Goal: Information Seeking & Learning: Learn about a topic

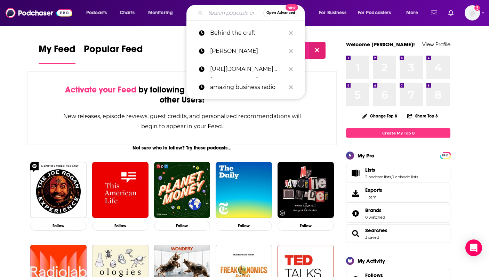
click at [224, 12] on input "Search podcasts, credits, & more..." at bounding box center [235, 12] width 58 height 11
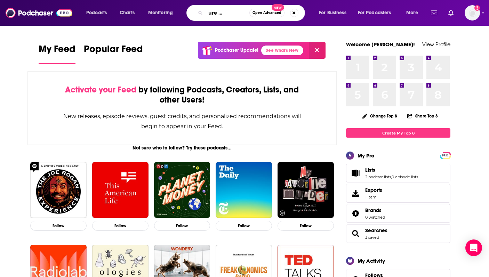
scroll to position [0, 26]
type input "the venture variety show"
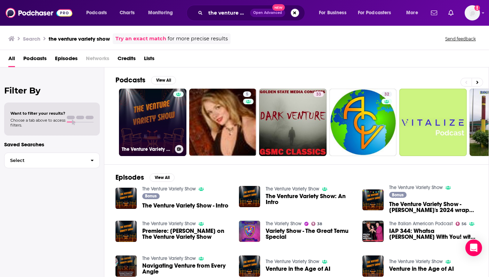
click at [149, 134] on link "The Venture Variety Show" at bounding box center [152, 122] width 67 height 67
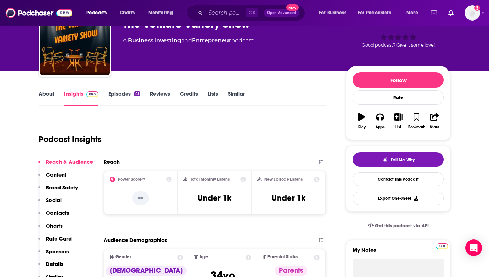
scroll to position [41, 0]
